Goal: Find specific page/section: Find specific page/section

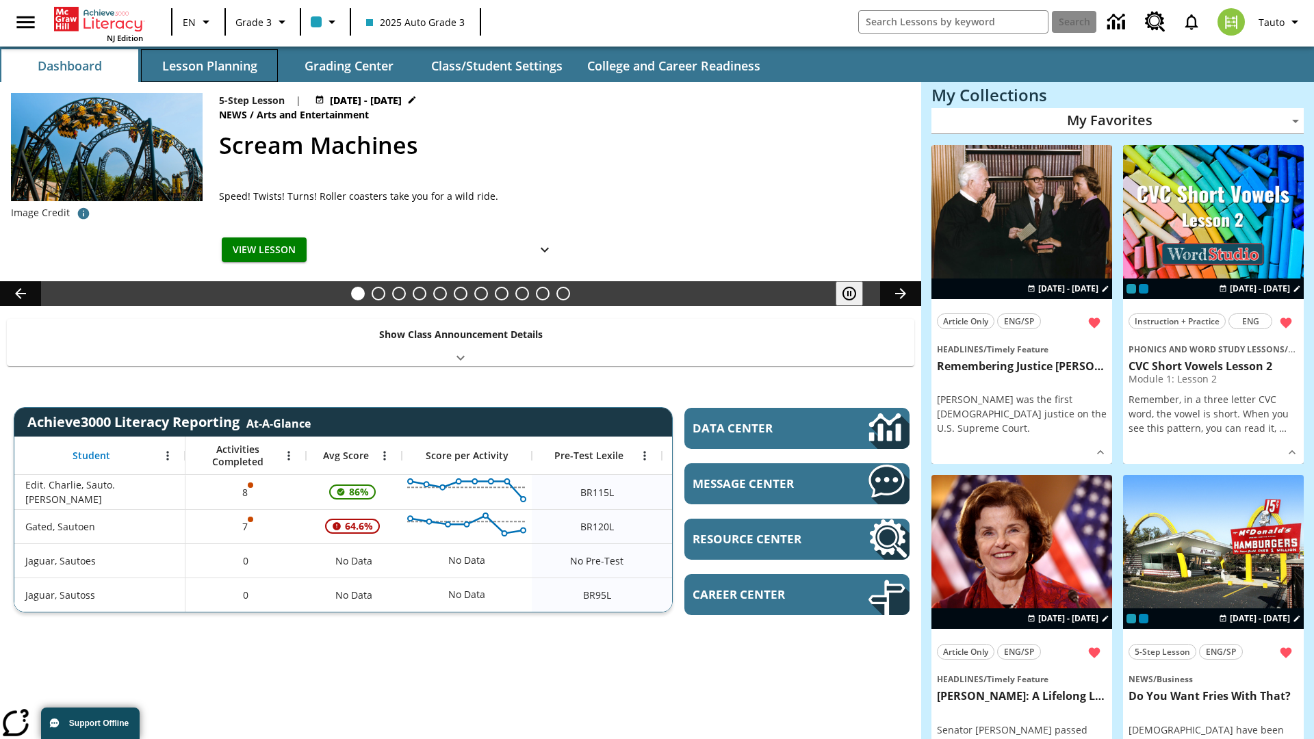
click at [209, 66] on button "Lesson Planning" at bounding box center [209, 65] width 137 height 33
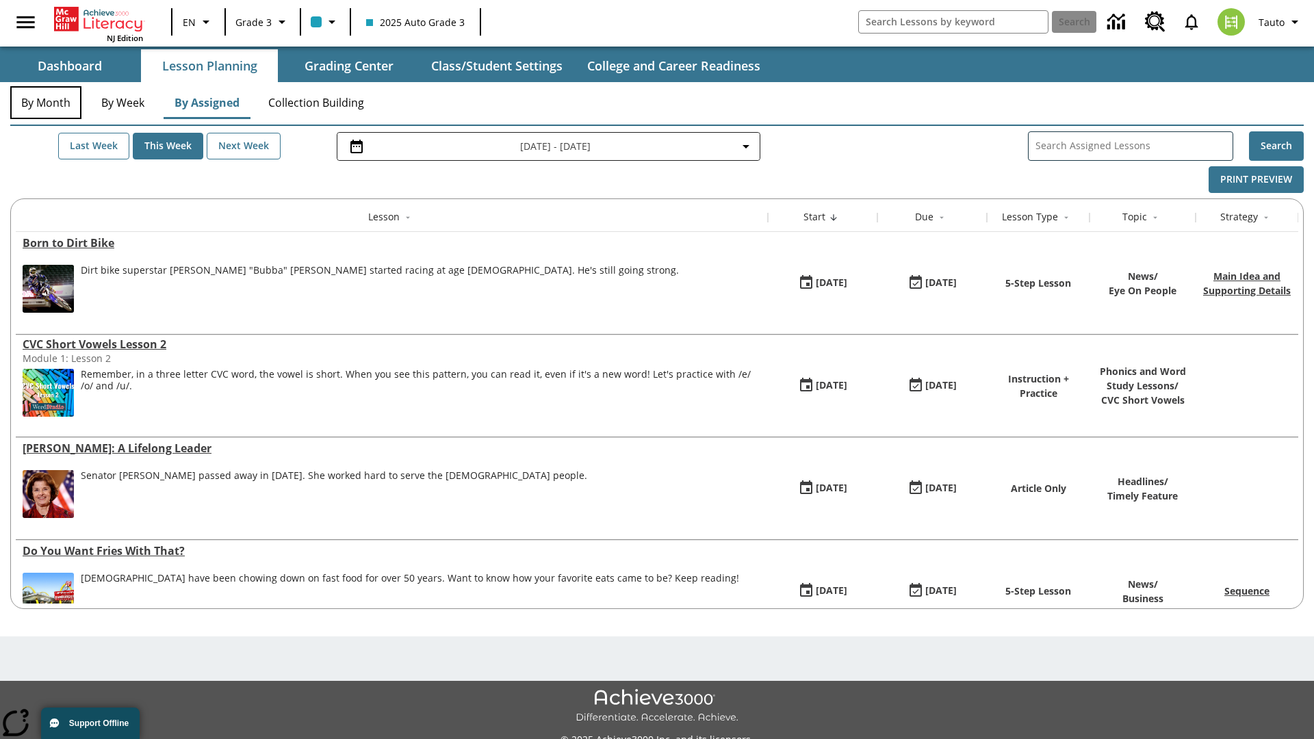
click at [46, 103] on button "By Month" at bounding box center [45, 102] width 71 height 33
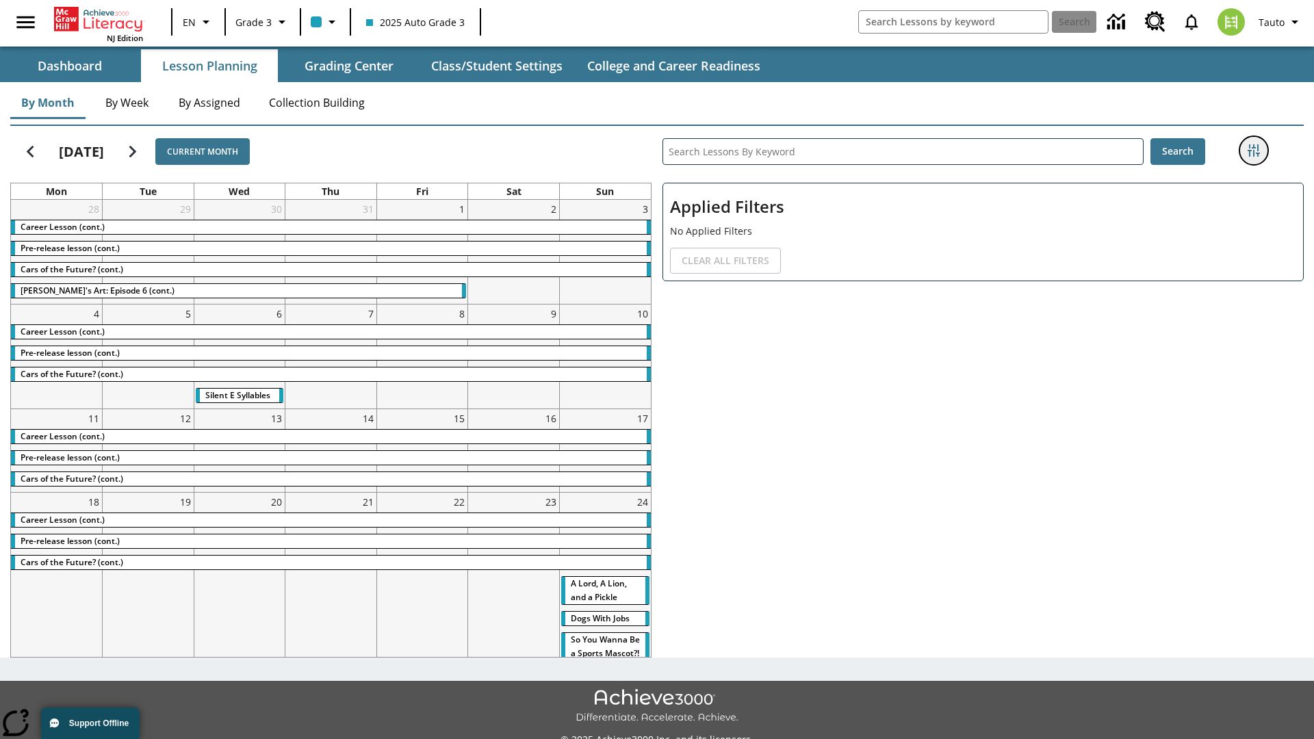
click at [1253, 151] on icon "Filters Side menu" at bounding box center [1253, 150] width 12 height 12
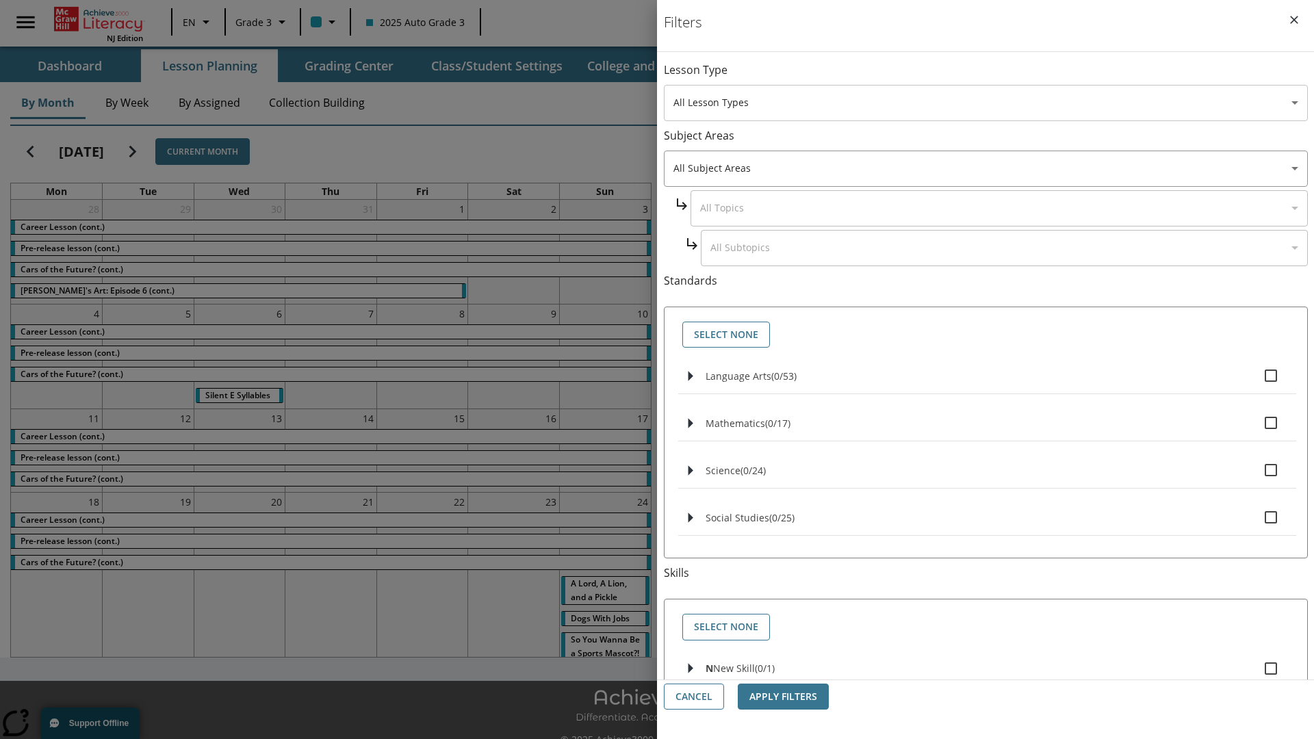
click at [985, 103] on body "Skip to main content [GEOGRAPHIC_DATA] Edition EN Grade 3 2025 Auto Grade 3 Sea…" at bounding box center [657, 384] width 1314 height 769
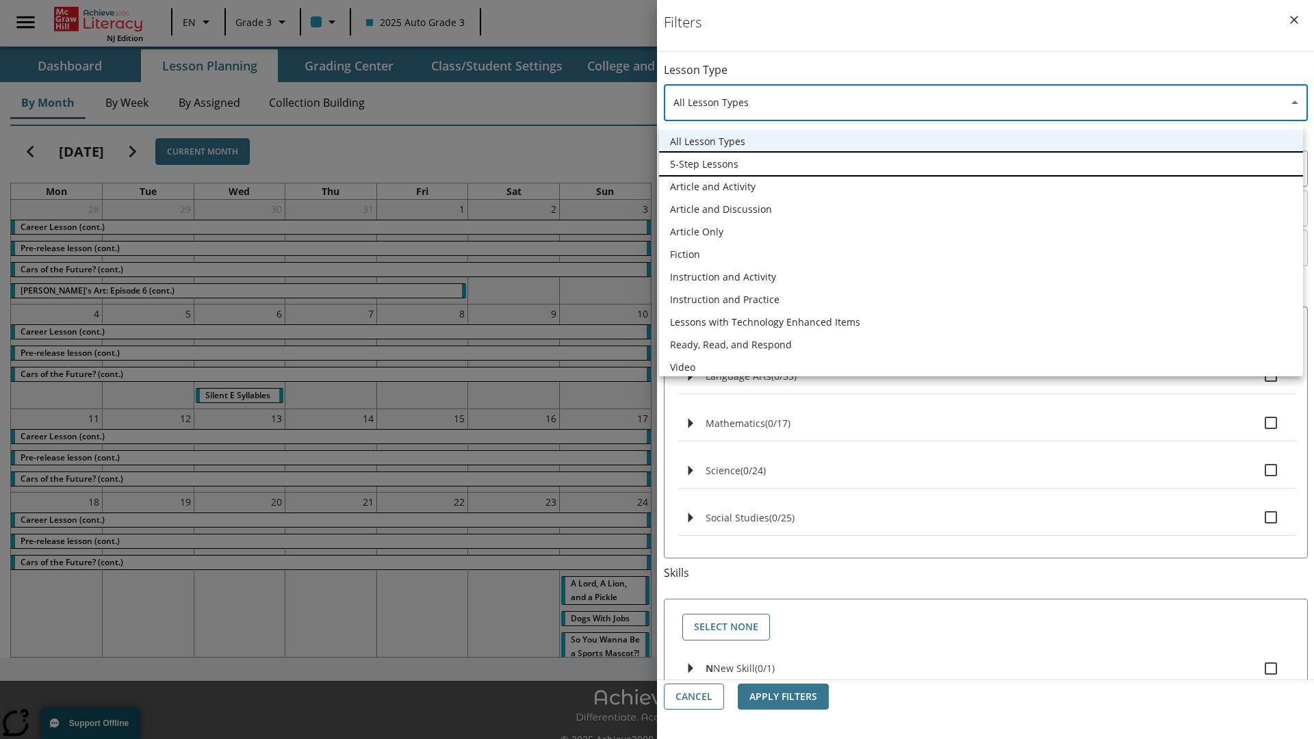
click at [981, 164] on li "5-Step Lessons" at bounding box center [981, 164] width 644 height 23
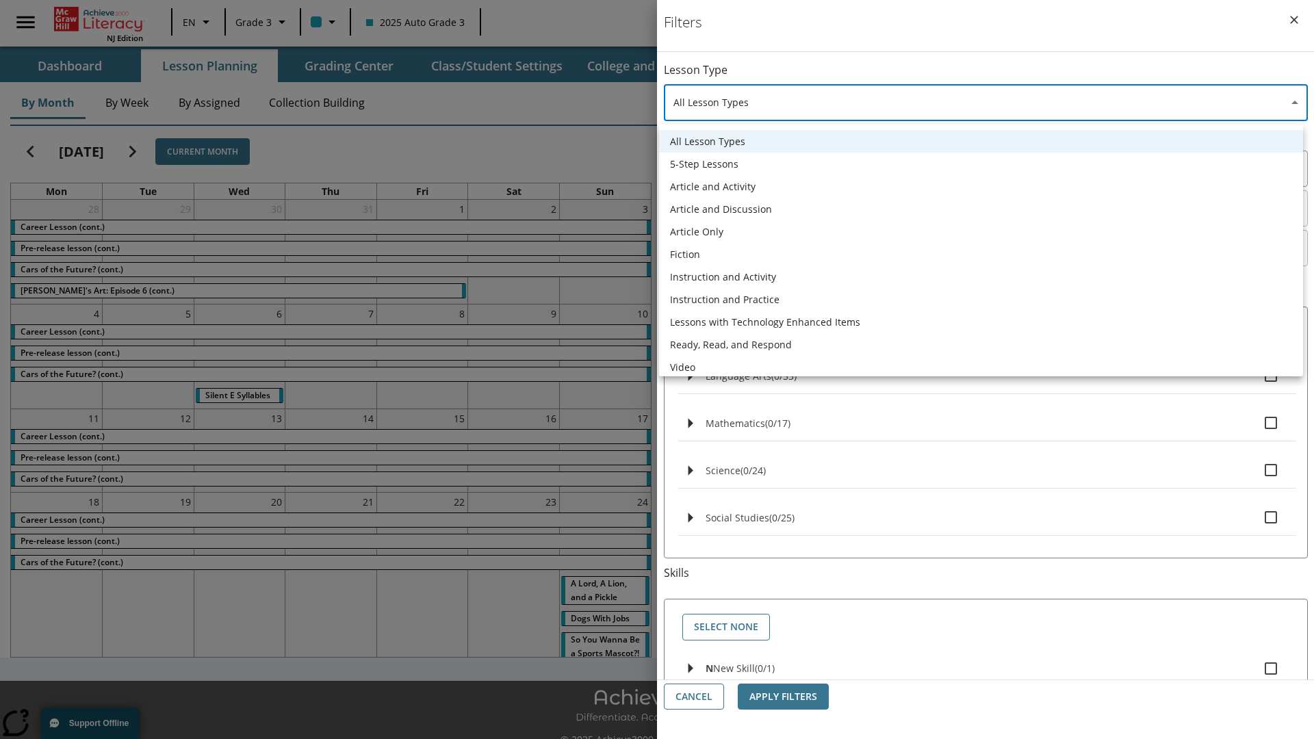
type input "1"
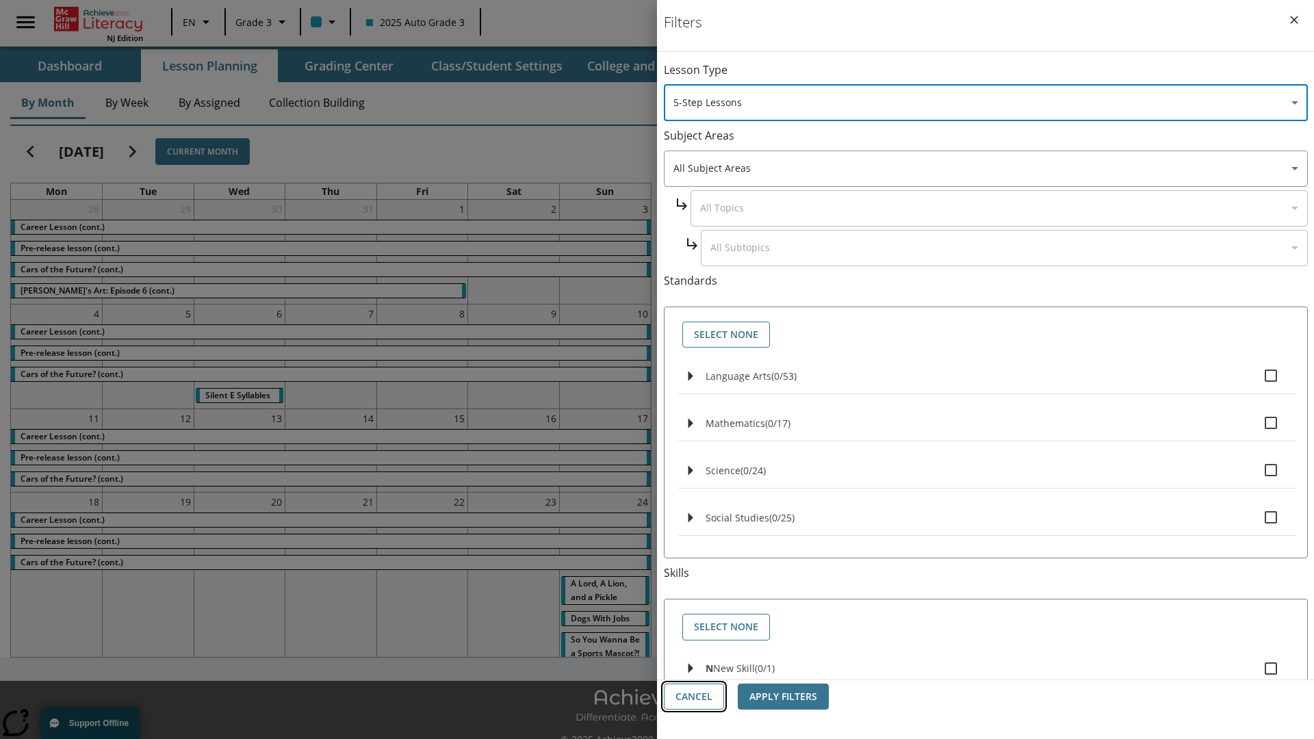
click at [694, 697] on button "Cancel" at bounding box center [694, 697] width 60 height 27
click at [1253, 151] on icon "Filters Side menu" at bounding box center [1253, 150] width 12 height 12
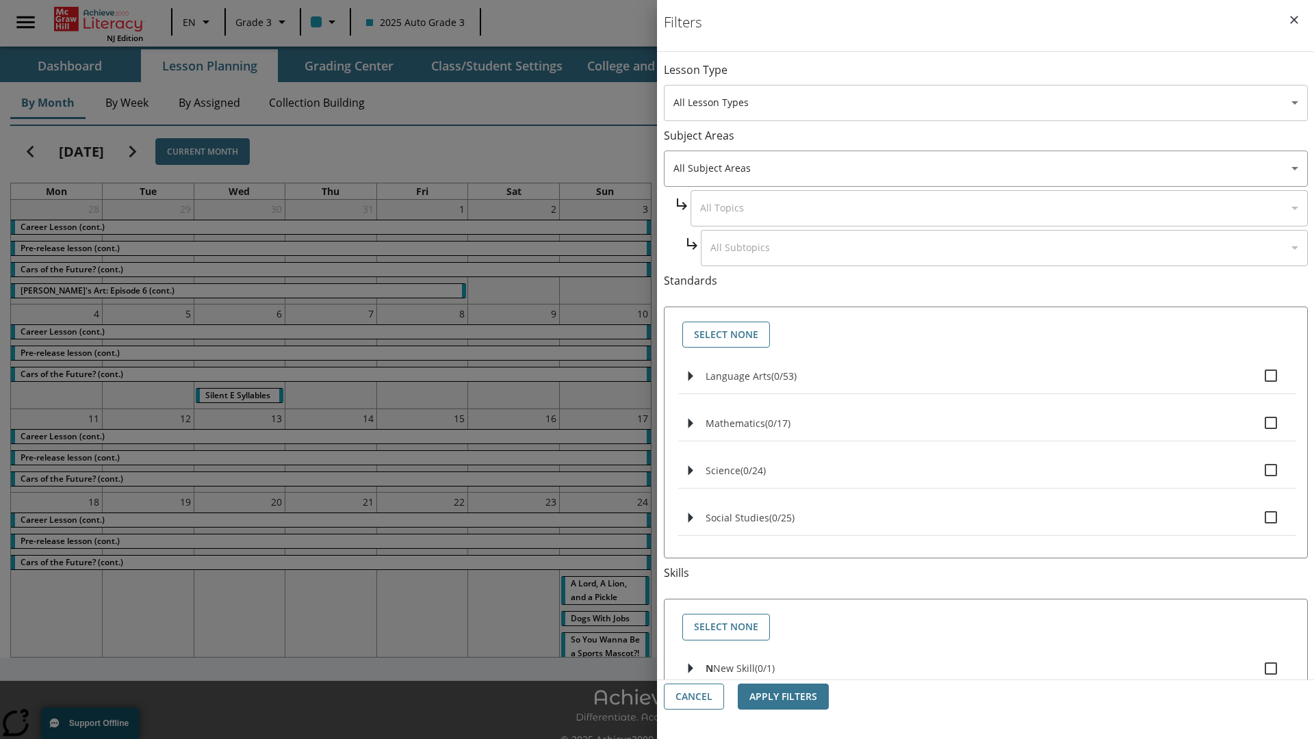
click at [985, 103] on body "Skip to main content [GEOGRAPHIC_DATA] Edition EN Grade 3 2025 Auto Grade 3 Sea…" at bounding box center [657, 384] width 1314 height 769
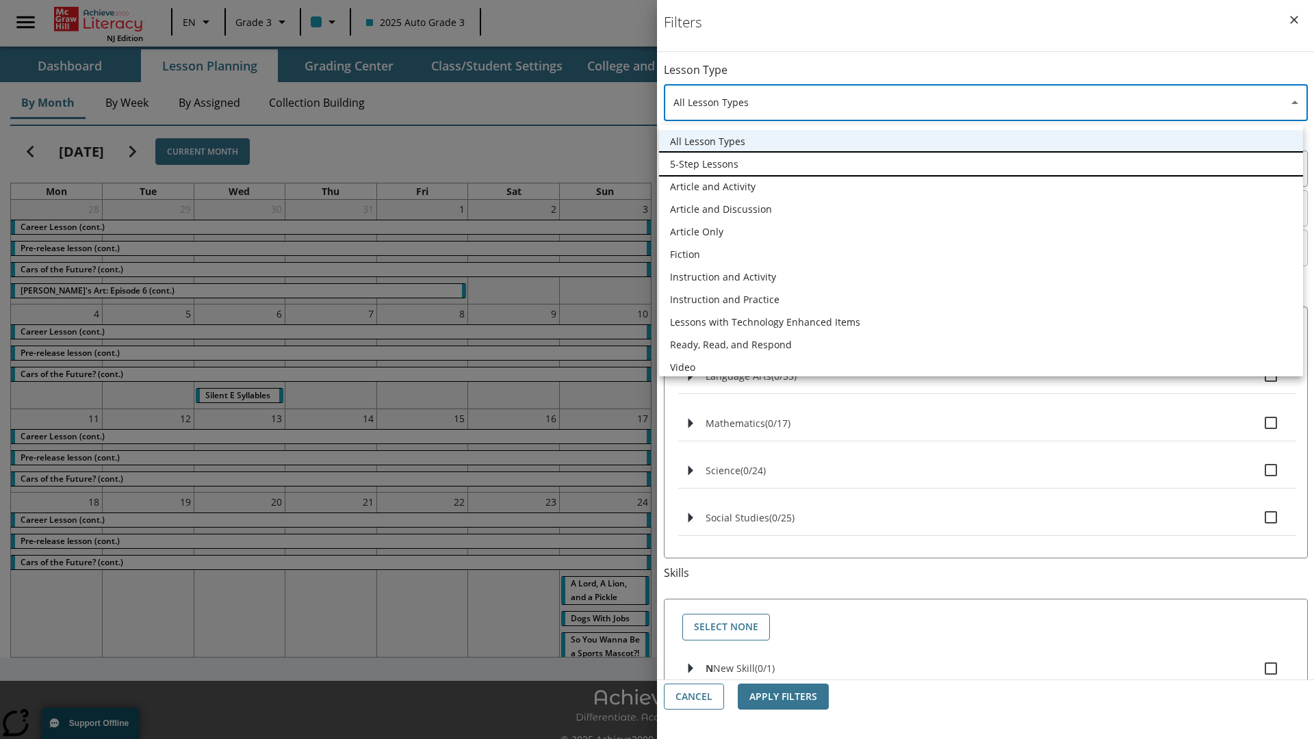
click at [981, 164] on li "5-Step Lessons" at bounding box center [981, 164] width 644 height 23
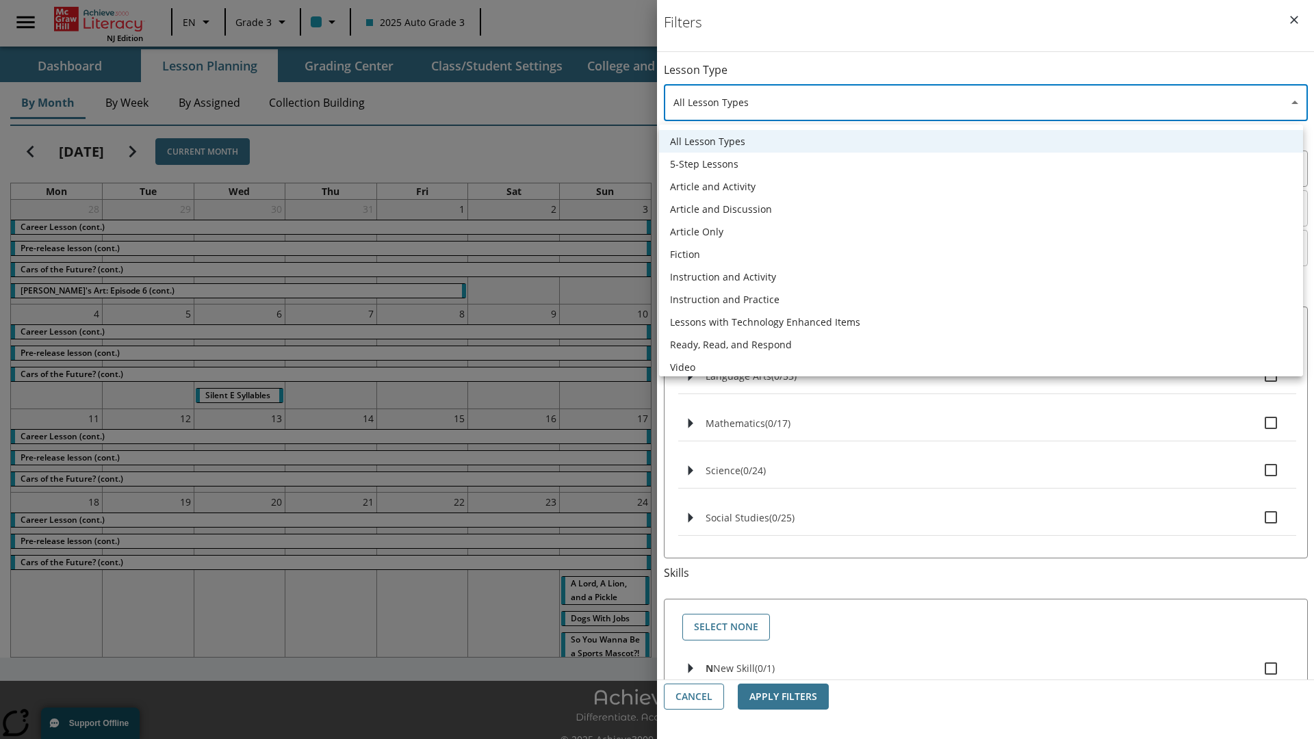
type input "1"
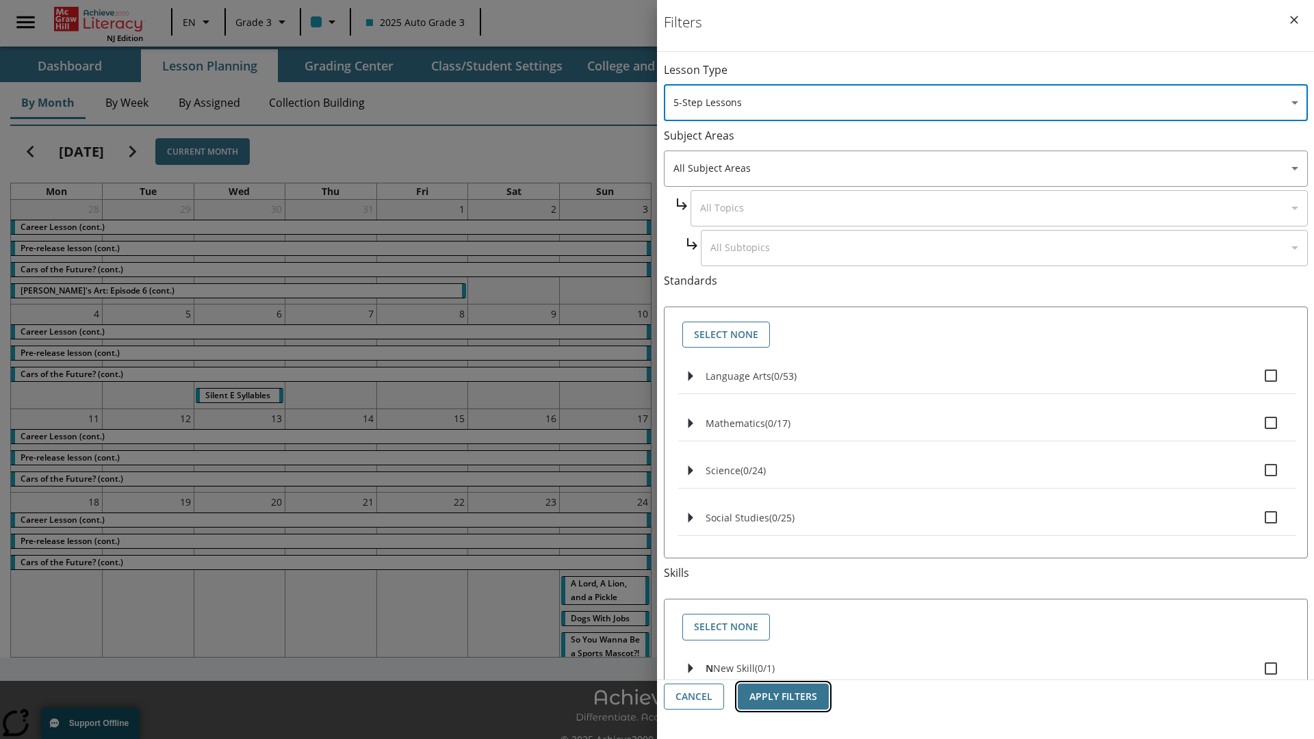
click at [783, 697] on button "Apply Filters" at bounding box center [783, 697] width 91 height 27
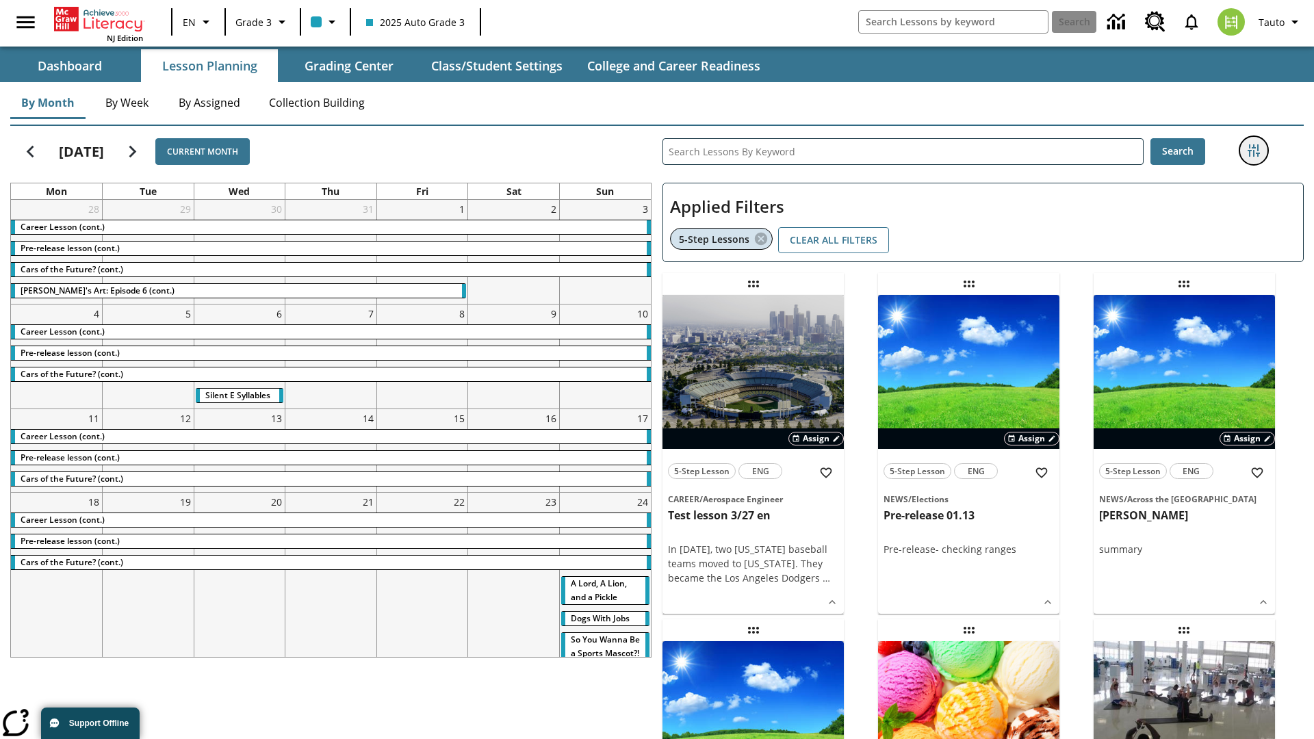
click at [1253, 151] on icon "Filters Side menu" at bounding box center [1253, 150] width 12 height 12
